Goal: Find contact information: Find contact information

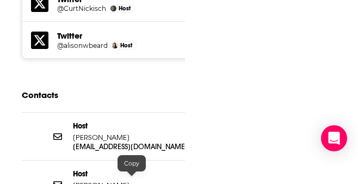
scroll to position [1245, 0]
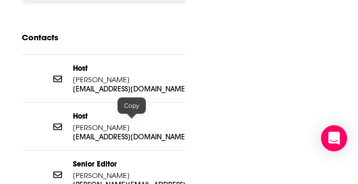
click at [121, 132] on p "[EMAIL_ADDRESS][DOMAIN_NAME]" at bounding box center [132, 136] width 118 height 9
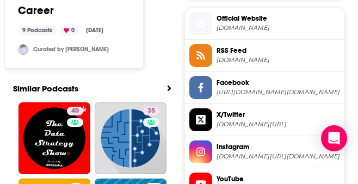
scroll to position [296, 0]
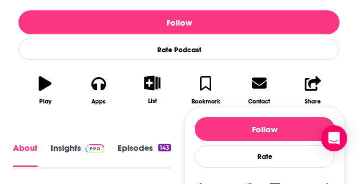
click at [64, 151] on link "Insights" at bounding box center [78, 155] width 54 height 24
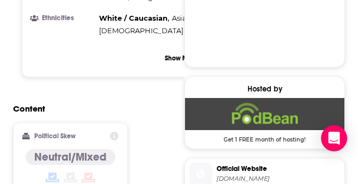
scroll to position [1135, 0]
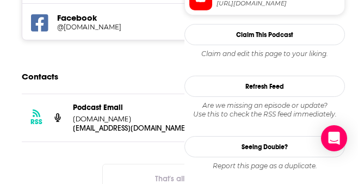
click at [137, 114] on p "Allwork.Space" at bounding box center [132, 118] width 118 height 9
click at [130, 103] on div "Podcast Email Allwork.Space" at bounding box center [132, 113] width 118 height 21
click at [124, 124] on p "social@allwork.space" at bounding box center [132, 128] width 118 height 9
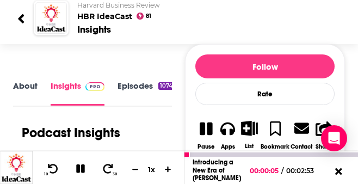
scroll to position [116, 0]
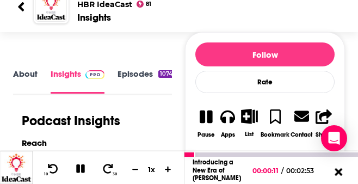
click at [335, 174] on icon at bounding box center [339, 171] width 14 height 11
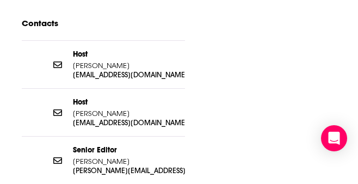
scroll to position [1233, 0]
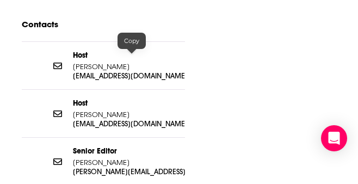
click at [112, 119] on p "abeard@hbr.org" at bounding box center [132, 123] width 118 height 9
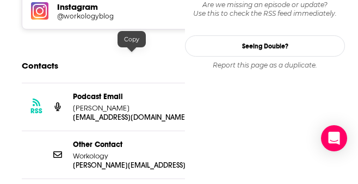
scroll to position [1121, 0]
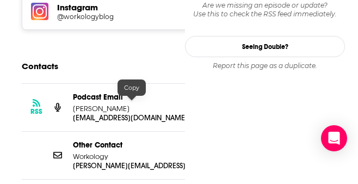
click at [109, 161] on p "jessica@workology.com" at bounding box center [132, 165] width 118 height 9
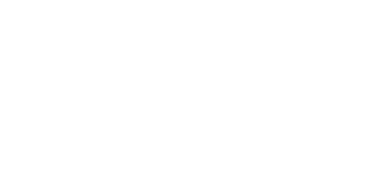
click at [300, 100] on body "Podcasts Features Solutions Account Company Resources Say Hello </> Developer A…" at bounding box center [183, 92] width 366 height 184
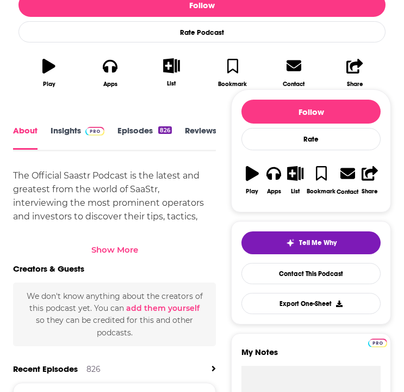
scroll to position [316, 0]
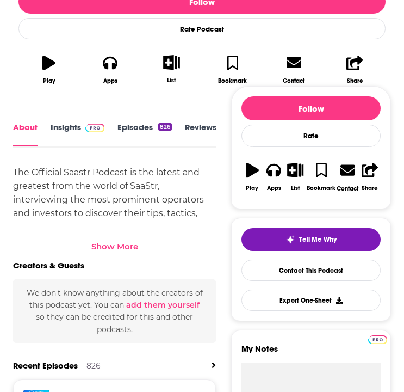
click at [71, 121] on div "About Insights Episodes 826 Reviews Credits Lists 2 Similar" at bounding box center [114, 134] width 203 height 27
click at [70, 131] on link "Insights" at bounding box center [78, 134] width 54 height 24
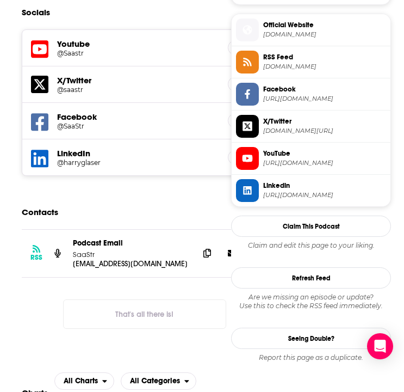
scroll to position [811, 0]
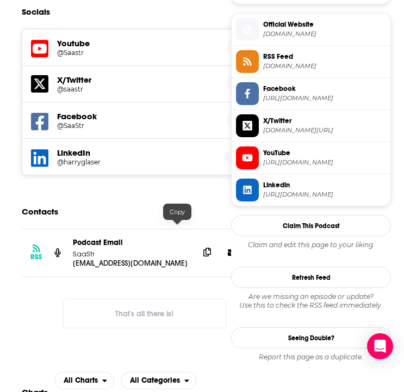
click at [204, 248] on icon at bounding box center [208, 252] width 8 height 9
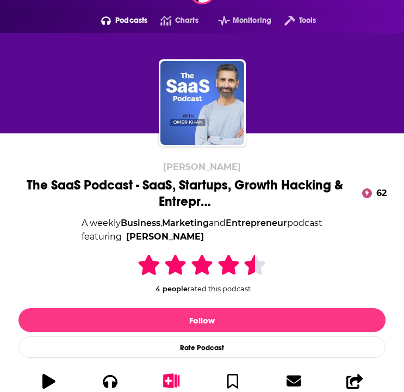
scroll to position [132, 0]
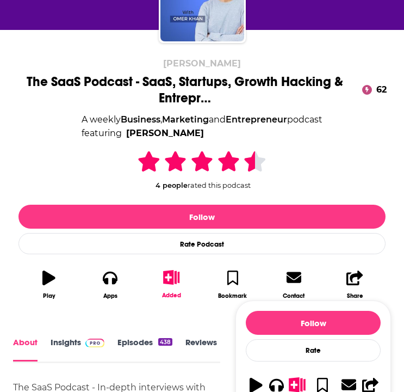
click at [89, 342] on img at bounding box center [94, 343] width 19 height 9
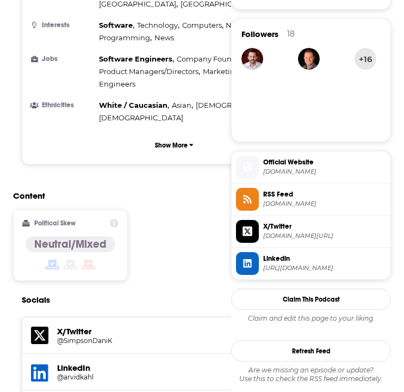
scroll to position [963, 0]
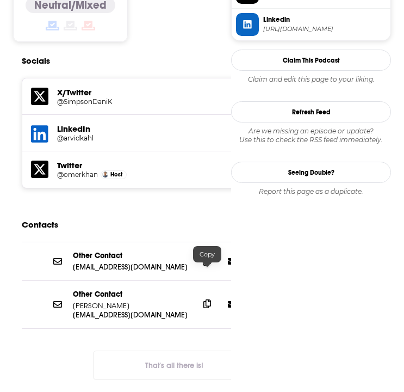
click at [208, 299] on icon at bounding box center [208, 303] width 8 height 9
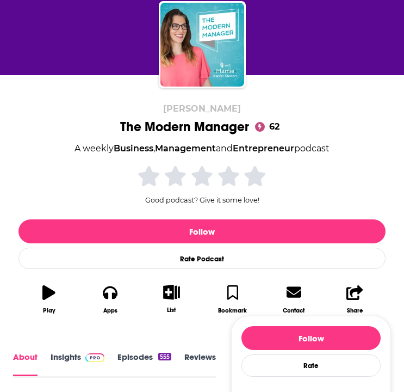
scroll to position [245, 0]
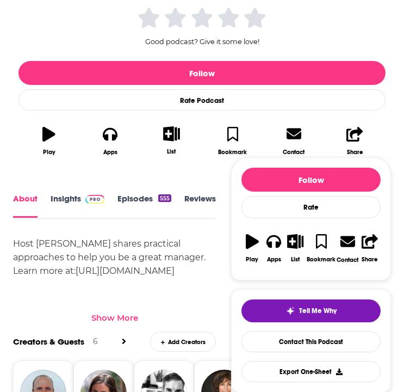
click at [79, 198] on link "Insights" at bounding box center [78, 206] width 54 height 24
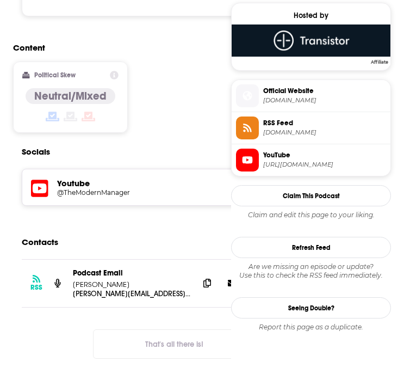
scroll to position [873, 0]
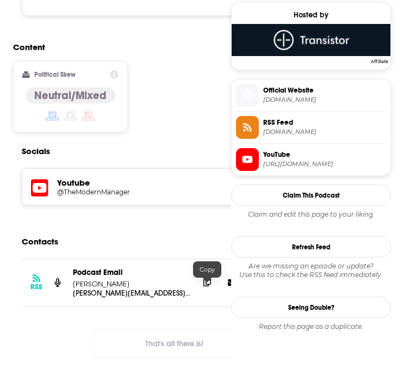
click at [210, 286] on icon at bounding box center [208, 282] width 8 height 9
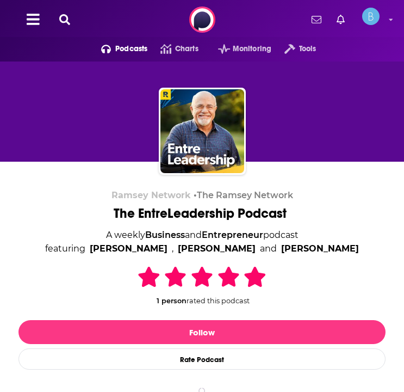
click at [66, 273] on div "[PERSON_NAME] Network • The [PERSON_NAME] Network The EntreLeadership Podcast A…" at bounding box center [202, 301] width 367 height 223
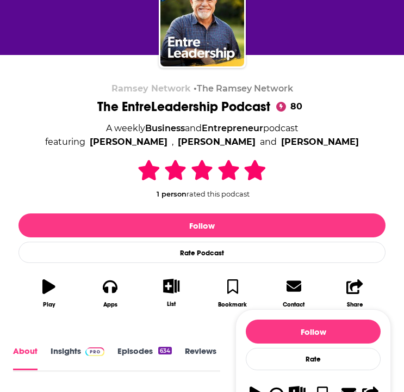
scroll to position [123, 0]
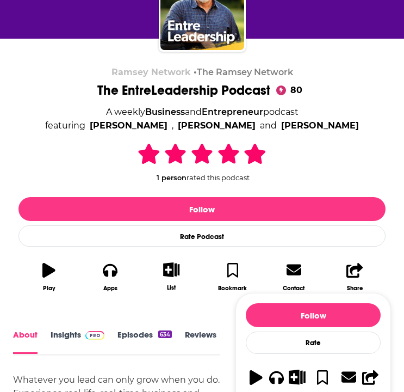
click at [75, 337] on link "Insights" at bounding box center [78, 341] width 54 height 24
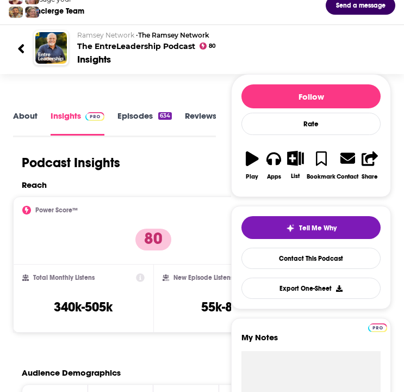
scroll to position [8, 0]
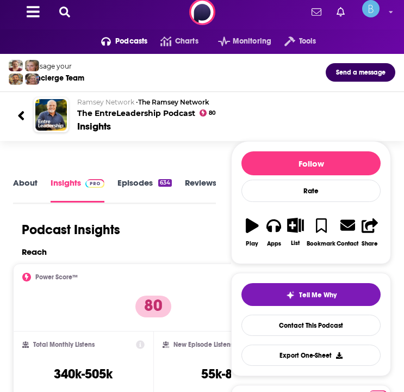
click at [152, 186] on link "Episodes 634" at bounding box center [145, 189] width 54 height 25
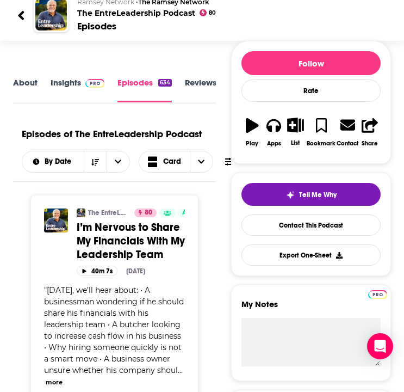
scroll to position [72, 0]
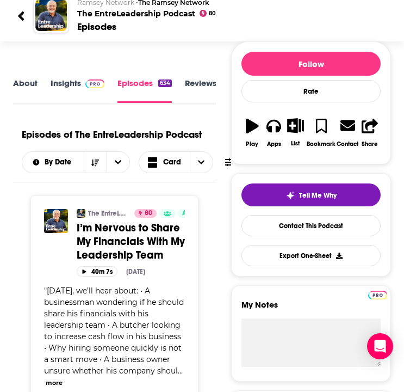
click at [69, 85] on link "Insights" at bounding box center [78, 90] width 54 height 25
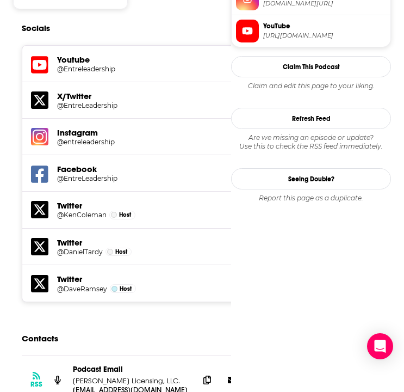
scroll to position [1330, 0]
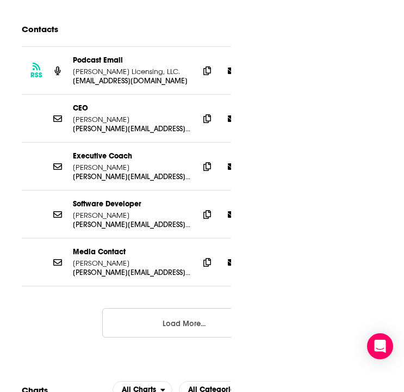
click at [150, 308] on button "Load More..." at bounding box center [183, 322] width 163 height 29
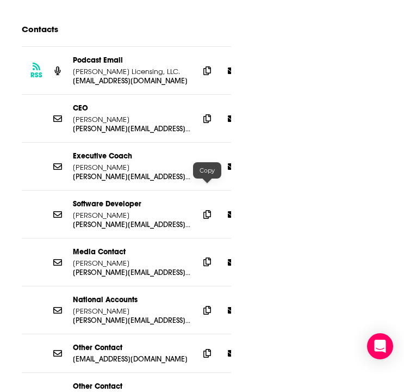
click at [211, 254] on span at bounding box center [207, 262] width 16 height 16
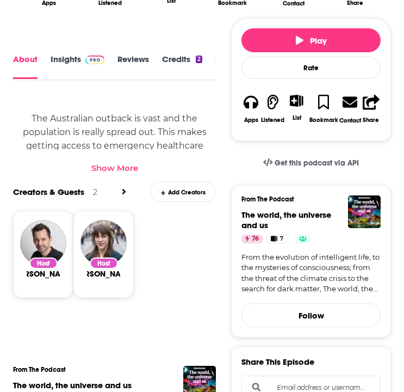
scroll to position [421, 0]
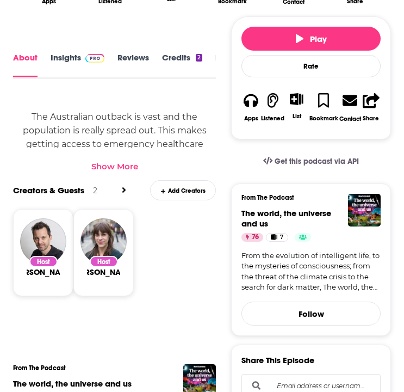
click at [70, 65] on link "Insights" at bounding box center [78, 65] width 54 height 24
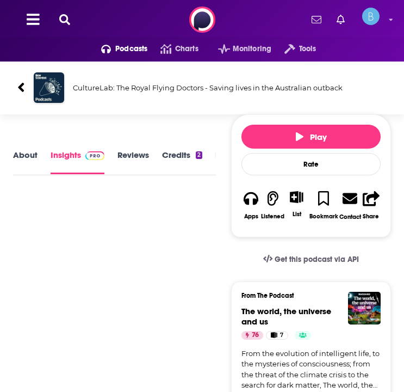
scroll to position [4, 0]
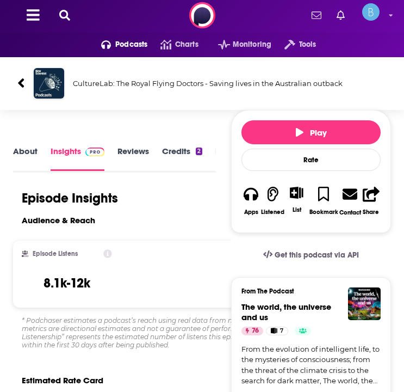
click at [27, 152] on link "About" at bounding box center [25, 158] width 24 height 24
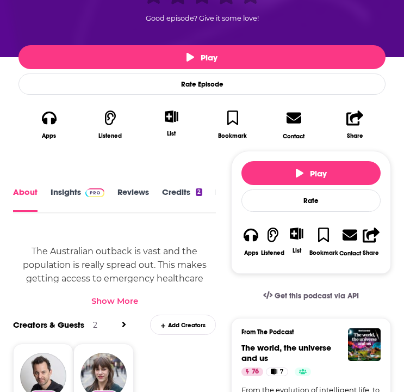
scroll to position [291, 0]
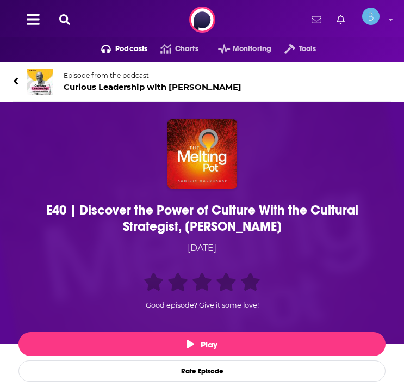
click at [65, 21] on icon at bounding box center [64, 19] width 11 height 11
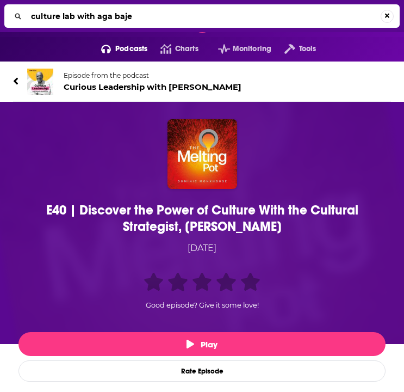
type input "culture lab with [PERSON_NAME]"
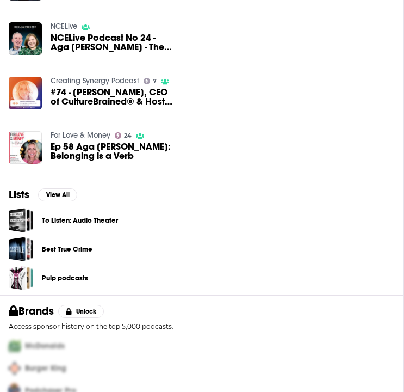
scroll to position [226, 0]
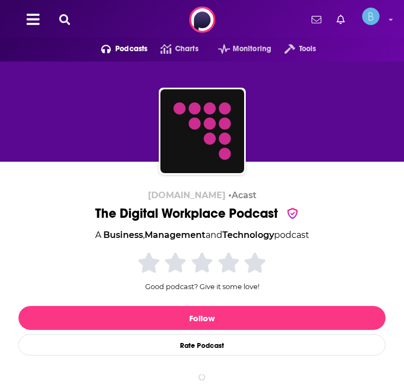
click at [68, 272] on div "TheDigitalWorkplace.com • Acast The Digital Workplace Podcast A Business , Mana…" at bounding box center [202, 294] width 367 height 208
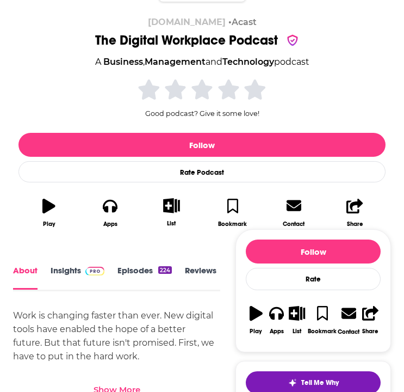
scroll to position [199, 0]
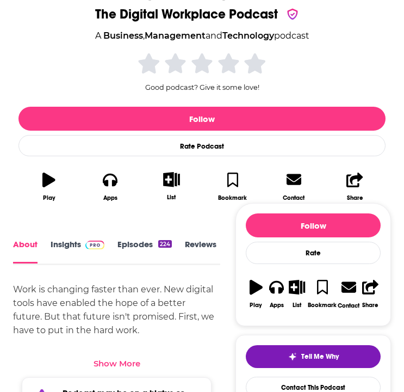
click at [72, 245] on link "Insights" at bounding box center [78, 251] width 54 height 24
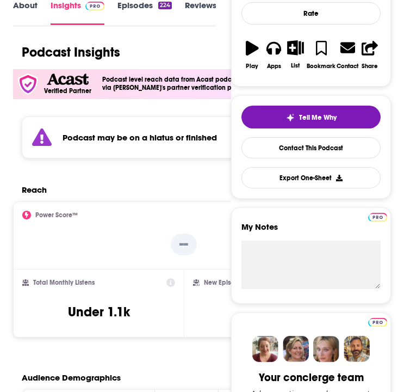
scroll to position [181, 0]
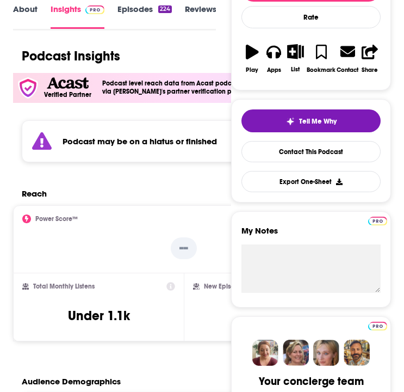
click at [124, 16] on link "Episodes 224" at bounding box center [145, 16] width 54 height 24
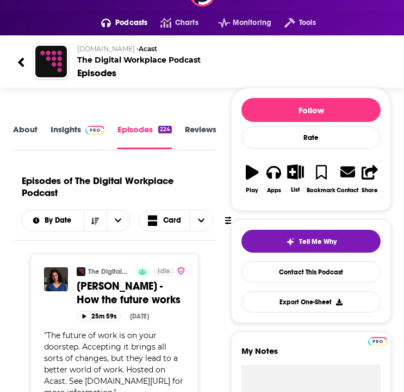
scroll to position [29, 0]
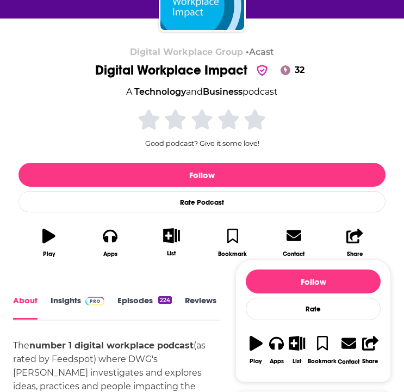
scroll to position [245, 0]
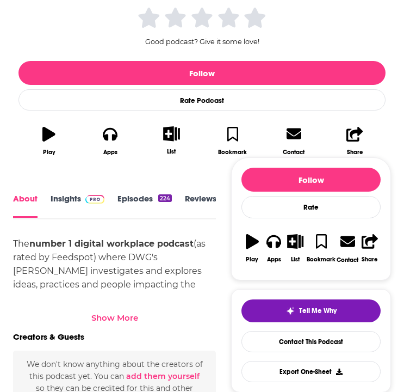
click at [80, 209] on link "Insights" at bounding box center [78, 206] width 54 height 24
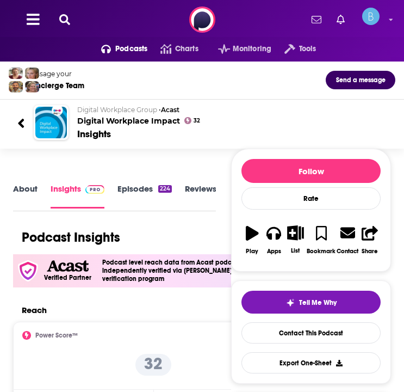
scroll to position [73, 0]
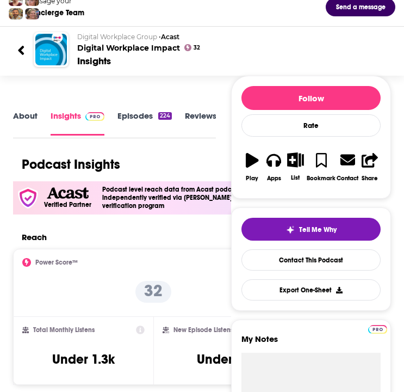
click at [128, 121] on link "Episodes 224" at bounding box center [145, 122] width 54 height 24
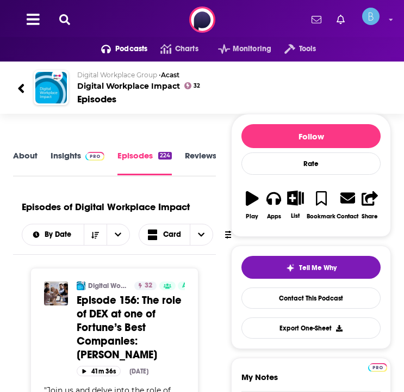
click at [77, 157] on link "Insights" at bounding box center [78, 162] width 54 height 25
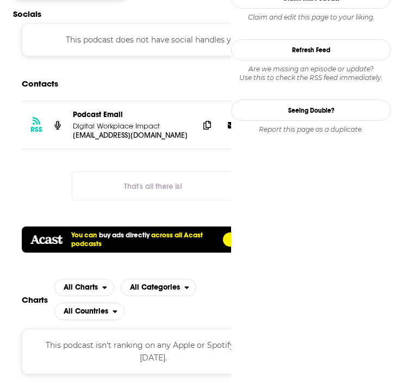
scroll to position [1044, 0]
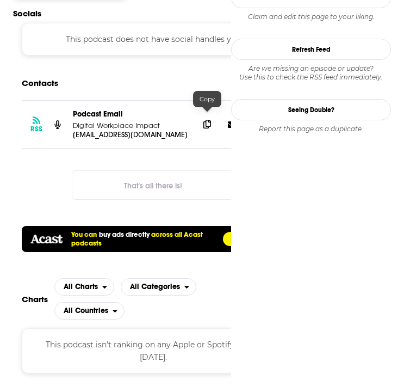
click at [210, 120] on icon at bounding box center [208, 124] width 8 height 9
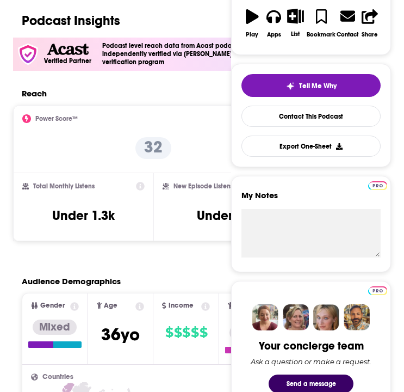
scroll to position [0, 0]
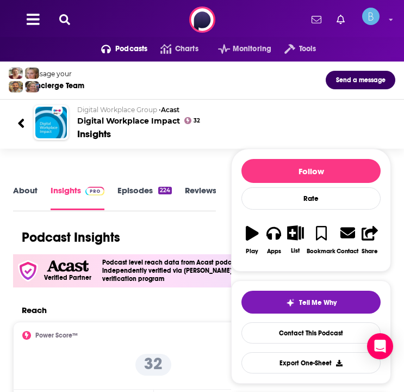
click at [31, 193] on link "About" at bounding box center [25, 197] width 24 height 24
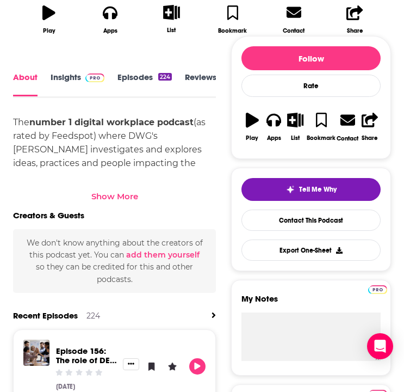
scroll to position [401, 0]
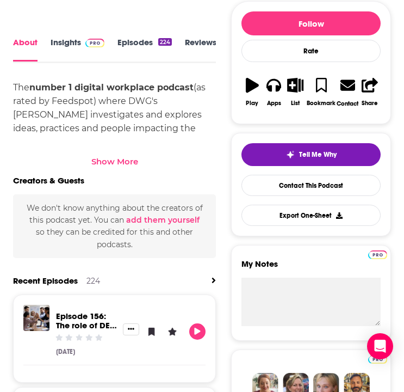
click at [124, 156] on div "Show More" at bounding box center [114, 161] width 47 height 10
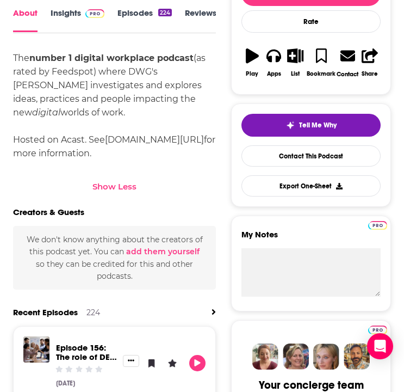
scroll to position [429, 0]
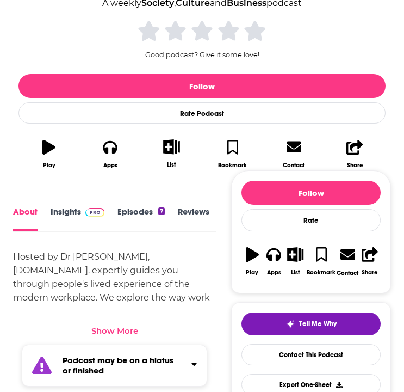
scroll to position [239, 0]
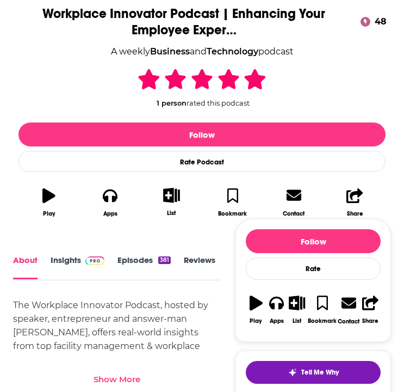
scroll to position [211, 0]
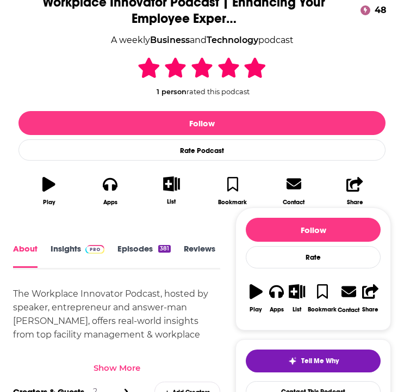
click at [70, 248] on link "Insights" at bounding box center [78, 256] width 54 height 24
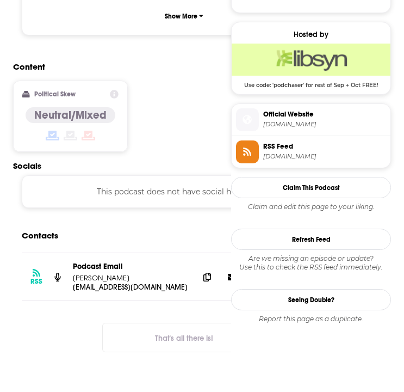
scroll to position [876, 0]
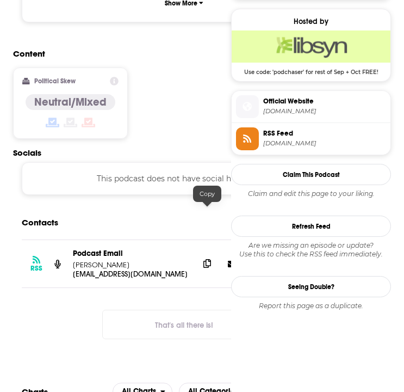
click at [201, 255] on span at bounding box center [207, 263] width 16 height 16
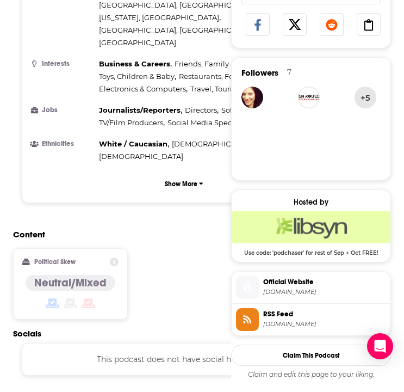
scroll to position [695, 0]
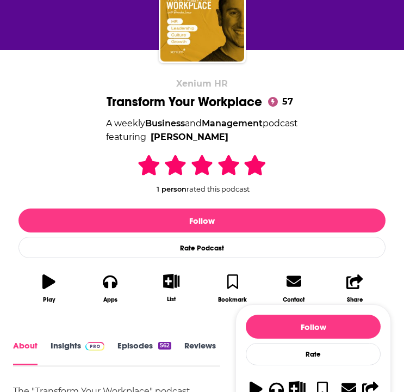
scroll to position [142, 0]
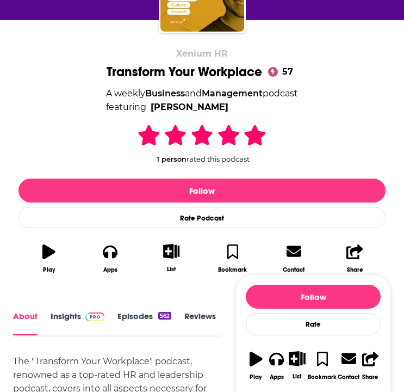
click at [139, 317] on link "Episodes 562" at bounding box center [145, 323] width 54 height 24
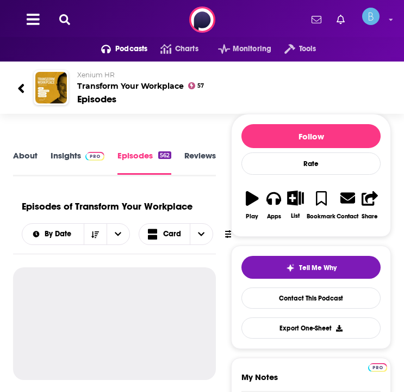
click at [74, 165] on link "Insights" at bounding box center [78, 162] width 54 height 24
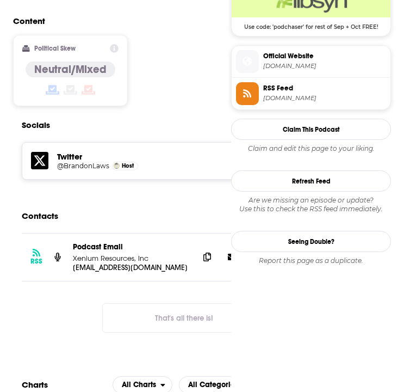
scroll to position [917, 0]
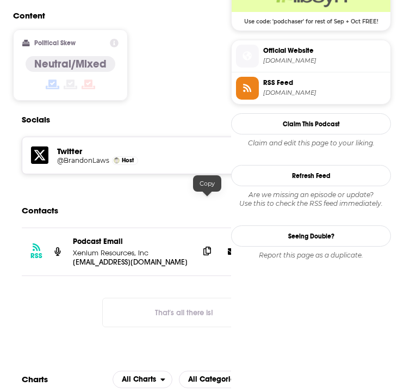
click at [207, 247] on icon at bounding box center [208, 251] width 8 height 9
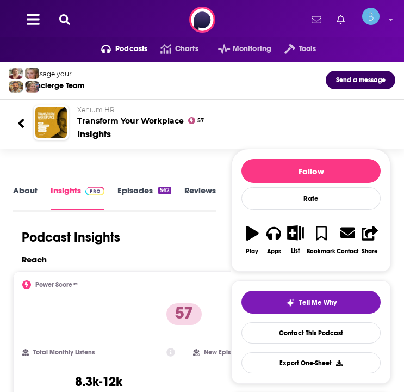
click at [25, 186] on link "About" at bounding box center [25, 197] width 24 height 24
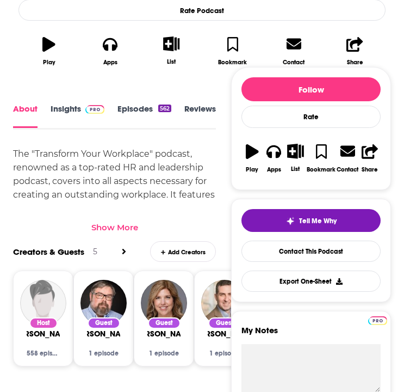
scroll to position [369, 0]
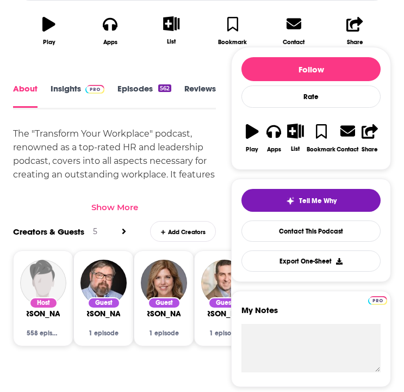
click at [131, 207] on div "Show More" at bounding box center [114, 207] width 47 height 10
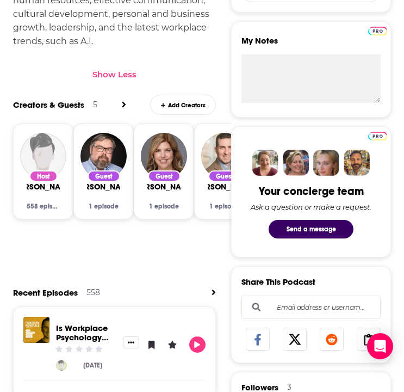
scroll to position [640, 0]
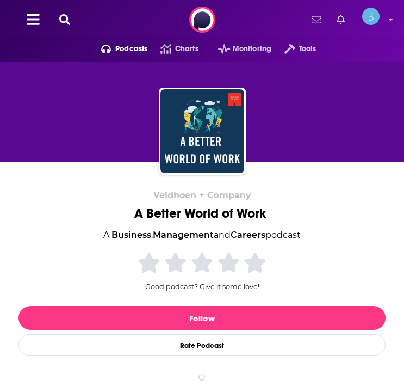
click at [64, 269] on div "Veldhoen + Company A Better World of Work A Business , Management and Careers p…" at bounding box center [202, 294] width 367 height 208
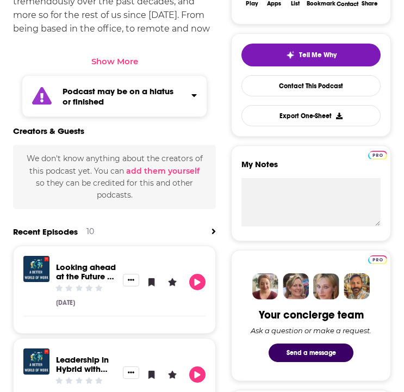
scroll to position [480, 0]
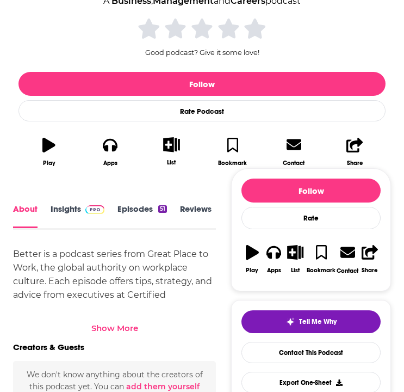
scroll to position [320, 0]
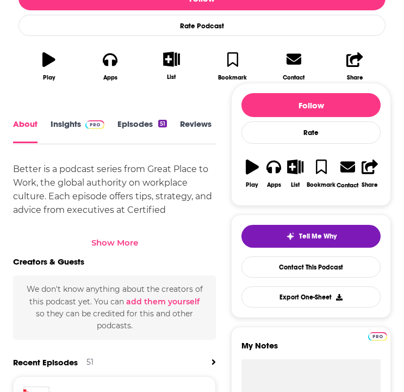
click at [65, 125] on link "Insights" at bounding box center [78, 131] width 54 height 24
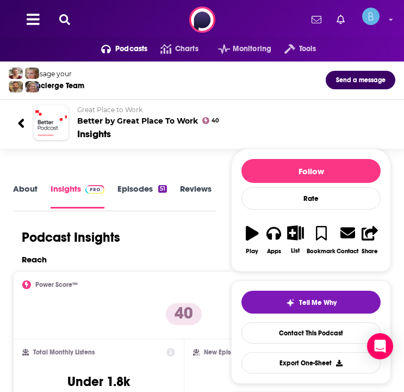
click at [33, 185] on link "About" at bounding box center [25, 195] width 24 height 24
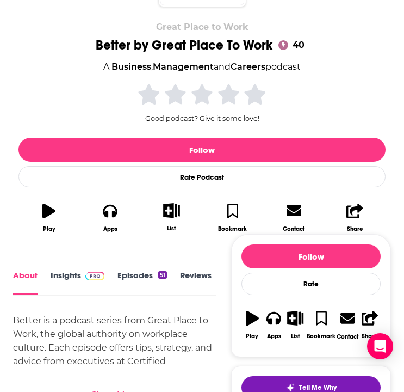
scroll to position [269, 0]
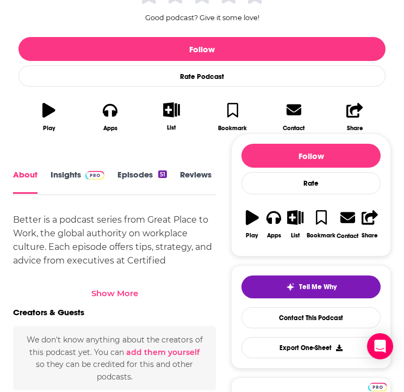
click at [108, 285] on div "Show More" at bounding box center [114, 289] width 203 height 19
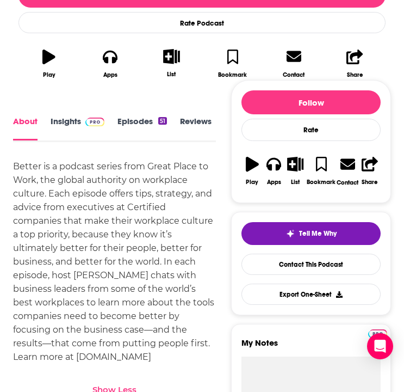
scroll to position [323, 0]
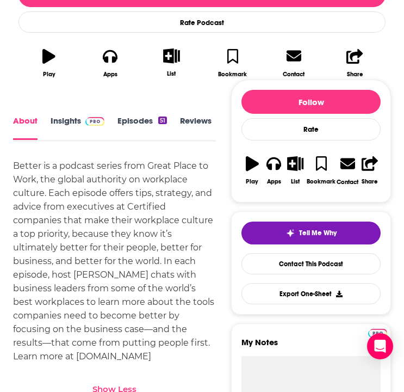
click at [73, 131] on link "Insights" at bounding box center [78, 128] width 54 height 24
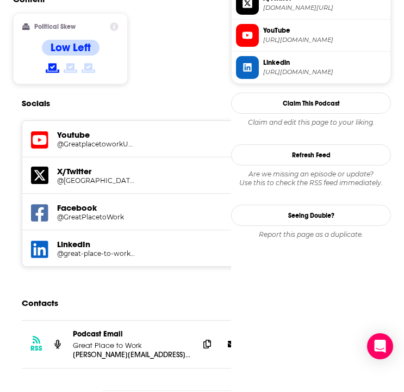
scroll to position [935, 0]
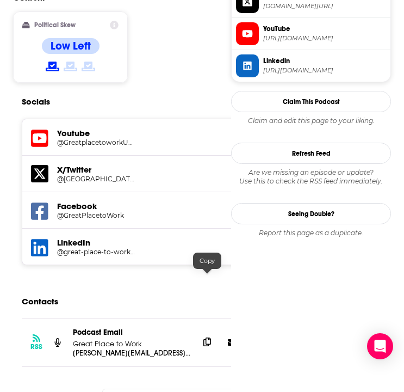
click at [199, 334] on span at bounding box center [207, 342] width 16 height 16
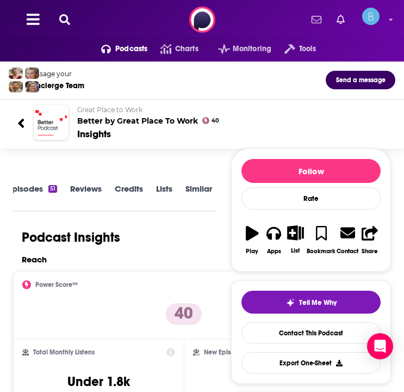
scroll to position [2, 123]
click at [33, 186] on link "Episodes 51" at bounding box center [23, 195] width 50 height 24
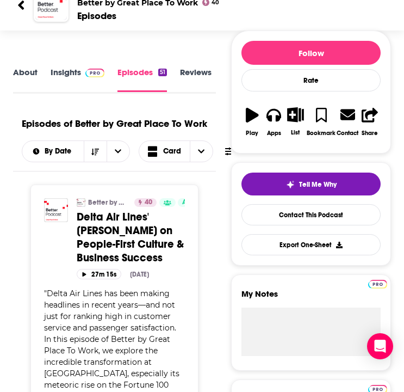
scroll to position [0, 123]
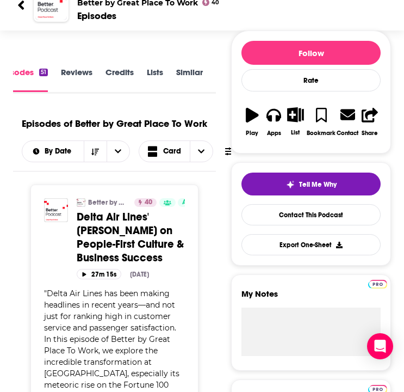
click at [182, 69] on link "Similar" at bounding box center [189, 79] width 27 height 25
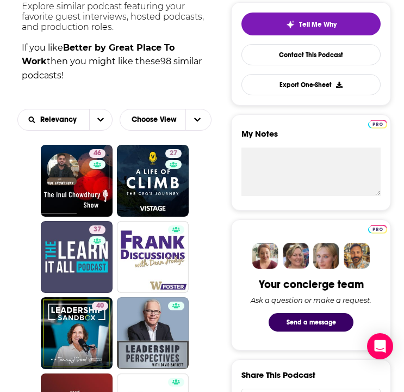
scroll to position [226, 0]
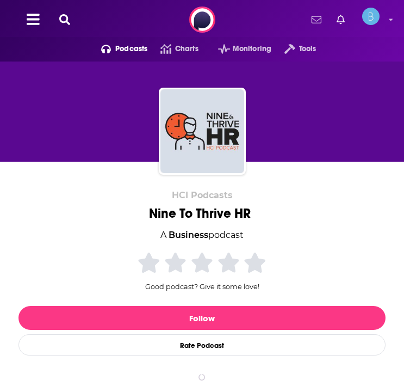
click at [63, 266] on div "HCI Podcasts Nine To Thrive HR A Business podcast Good podcast? Give it some lo…" at bounding box center [202, 294] width 367 height 208
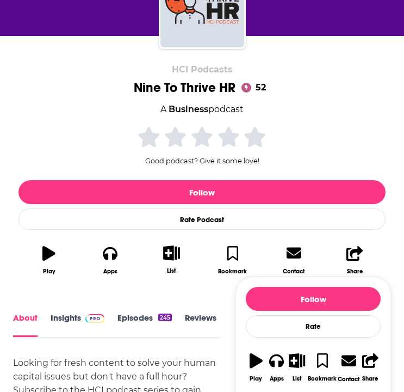
scroll to position [127, 0]
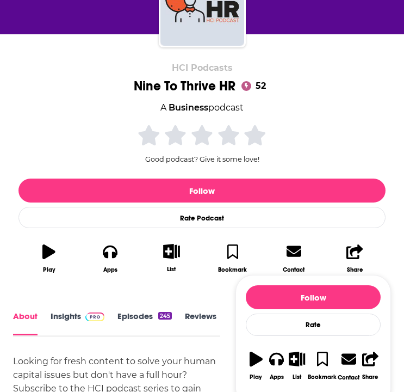
click at [63, 319] on link "Insights" at bounding box center [78, 323] width 54 height 24
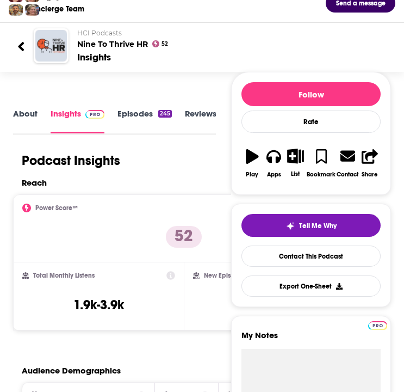
scroll to position [13, 0]
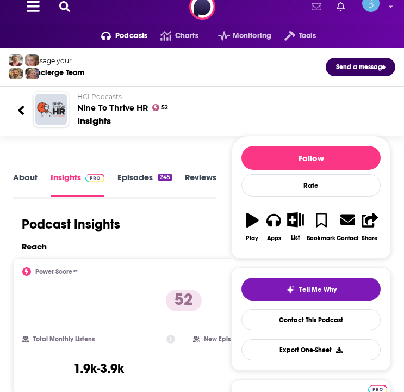
click at [21, 184] on link "About" at bounding box center [25, 184] width 24 height 24
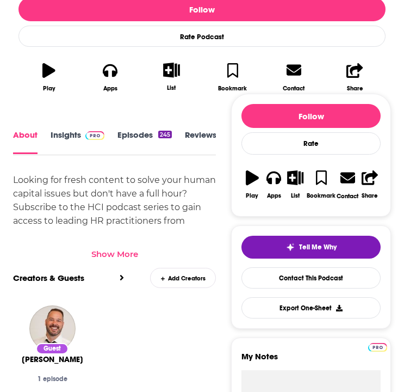
scroll to position [311, 0]
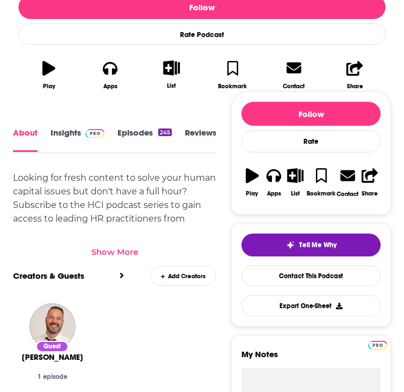
click at [106, 244] on div "Show More" at bounding box center [114, 247] width 203 height 19
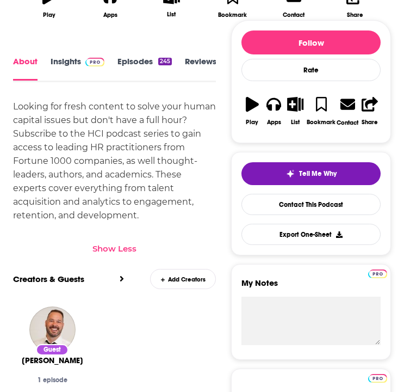
scroll to position [345, 0]
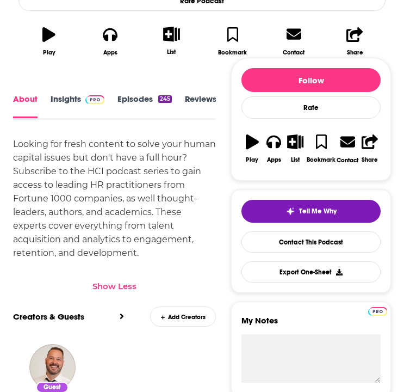
click at [59, 100] on link "Insights" at bounding box center [78, 106] width 54 height 24
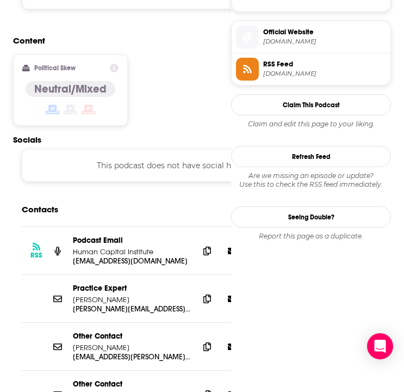
scroll to position [855, 0]
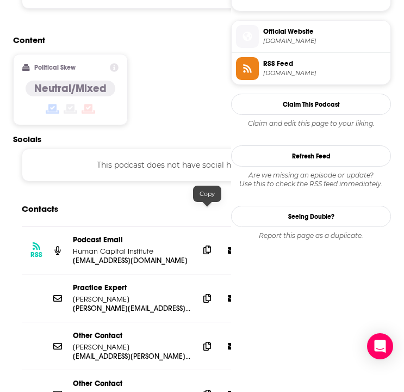
click at [204, 245] on icon at bounding box center [208, 249] width 8 height 9
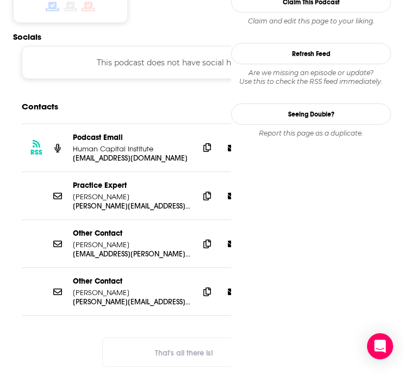
scroll to position [970, 0]
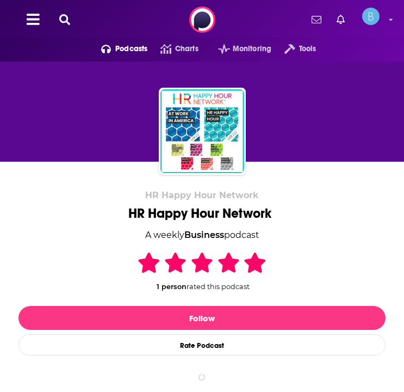
drag, startPoint x: 0, startPoint y: 0, endPoint x: 73, endPoint y: 272, distance: 281.9
click at [73, 272] on div "HR Happy Hour Network HR Happy Hour Network A weekly Business podcast 1 person …" at bounding box center [202, 294] width 367 height 208
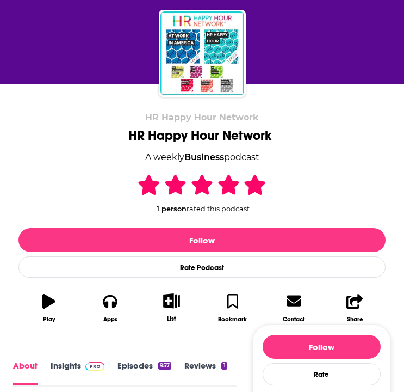
scroll to position [125, 0]
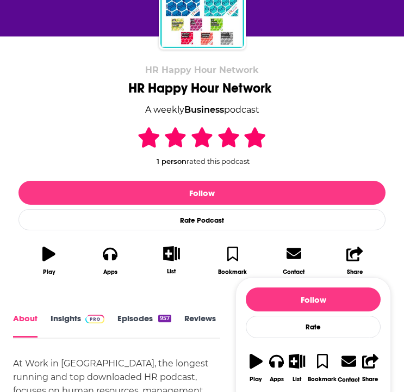
click at [68, 317] on link "Insights" at bounding box center [78, 326] width 54 height 24
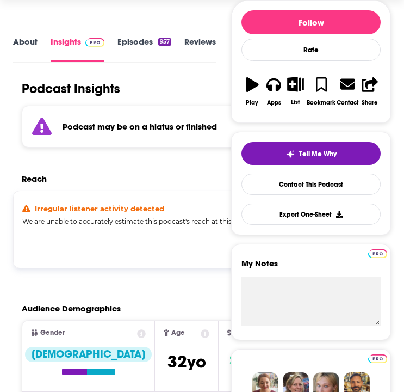
scroll to position [150, 0]
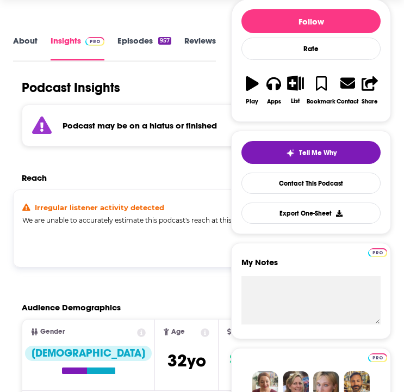
click at [136, 46] on link "Episodes 957" at bounding box center [145, 47] width 54 height 24
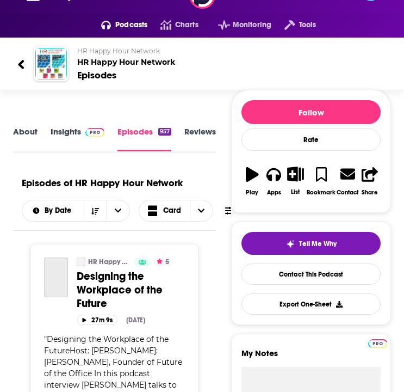
scroll to position [23, 0]
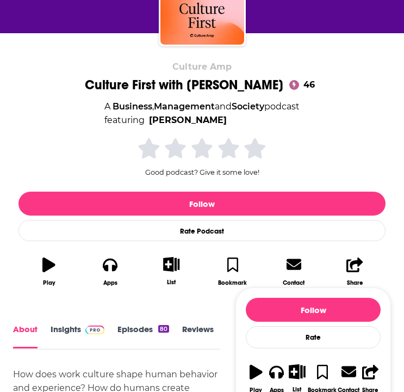
scroll to position [133, 0]
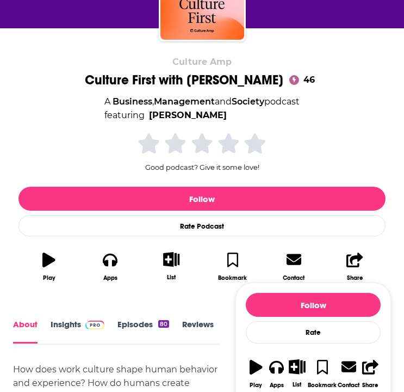
click at [71, 340] on link "Insights" at bounding box center [78, 331] width 54 height 24
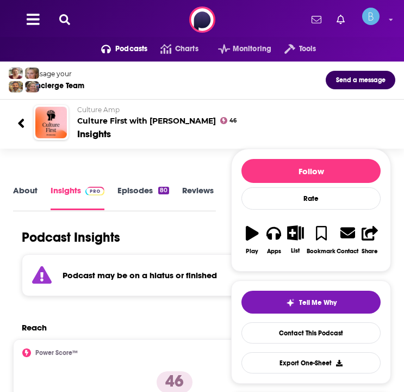
click at [148, 191] on link "Episodes 80" at bounding box center [144, 197] width 52 height 24
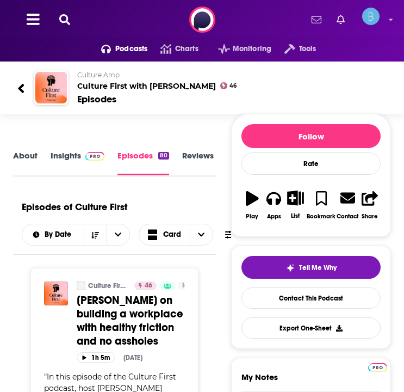
scroll to position [155, 0]
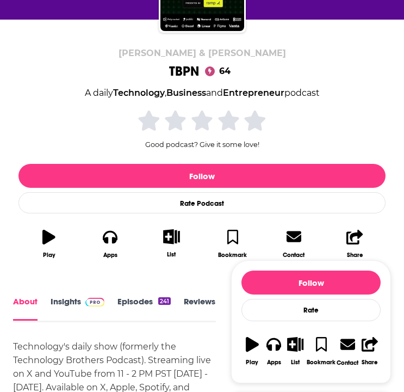
scroll to position [316, 0]
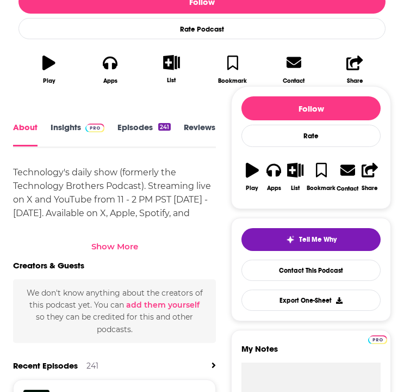
click at [62, 130] on link "Insights" at bounding box center [78, 134] width 54 height 24
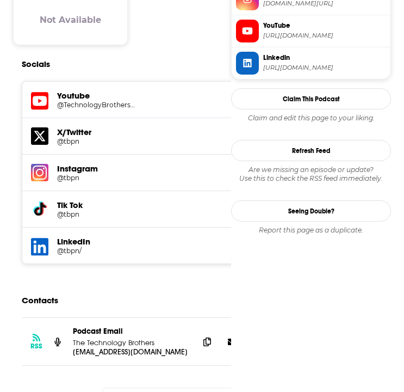
scroll to position [987, 0]
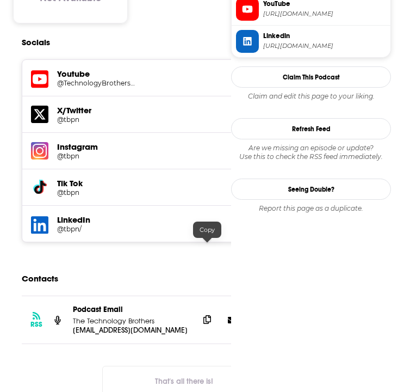
click at [208, 311] on span at bounding box center [207, 319] width 16 height 16
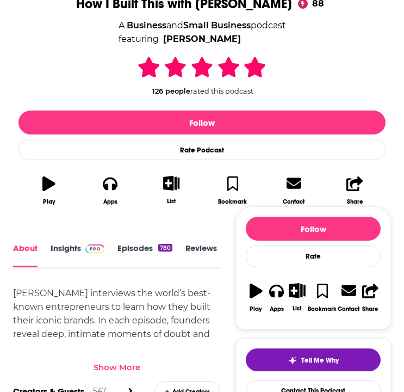
click at [69, 248] on link "Insights" at bounding box center [78, 255] width 54 height 24
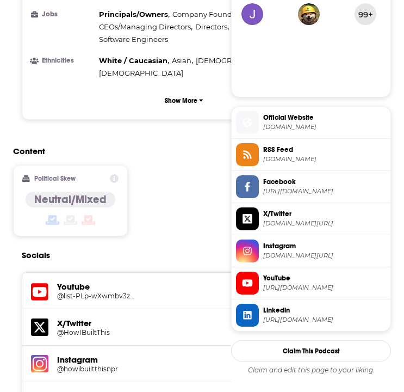
scroll to position [1101, 0]
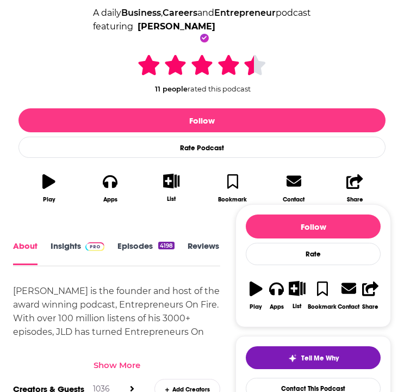
scroll to position [227, 0]
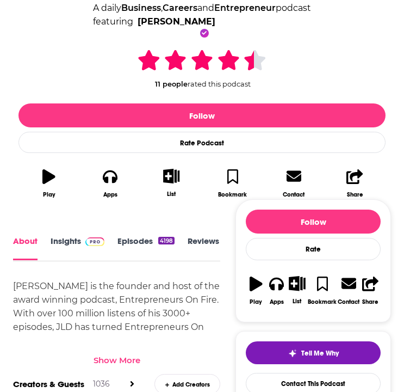
click at [69, 236] on link "Insights" at bounding box center [78, 248] width 54 height 24
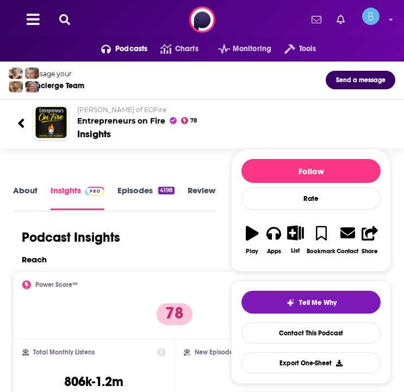
scroll to position [2, 0]
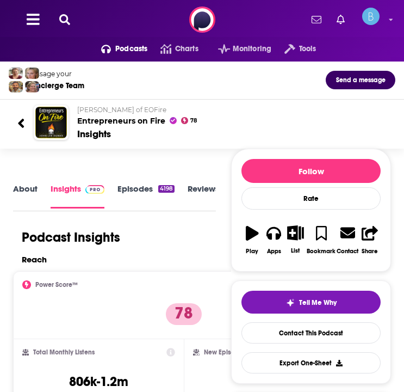
click at [23, 192] on link "About" at bounding box center [25, 195] width 24 height 24
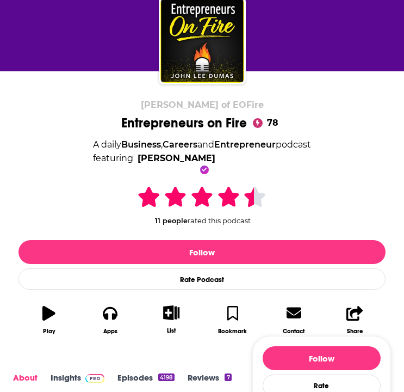
scroll to position [93, 0]
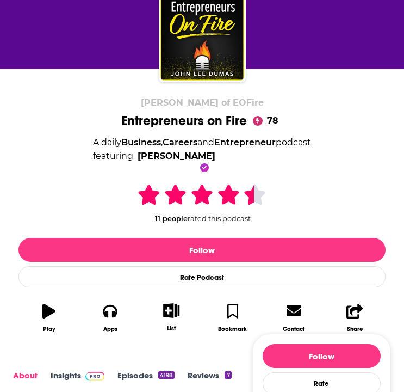
click at [64, 378] on link "Insights" at bounding box center [78, 382] width 54 height 24
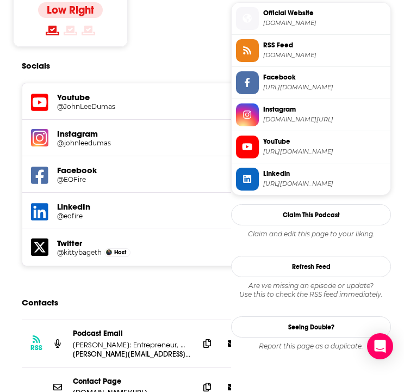
scroll to position [959, 0]
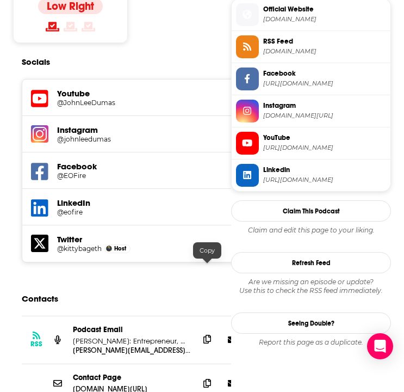
click at [202, 331] on span at bounding box center [207, 339] width 16 height 16
